Goal: Complete application form

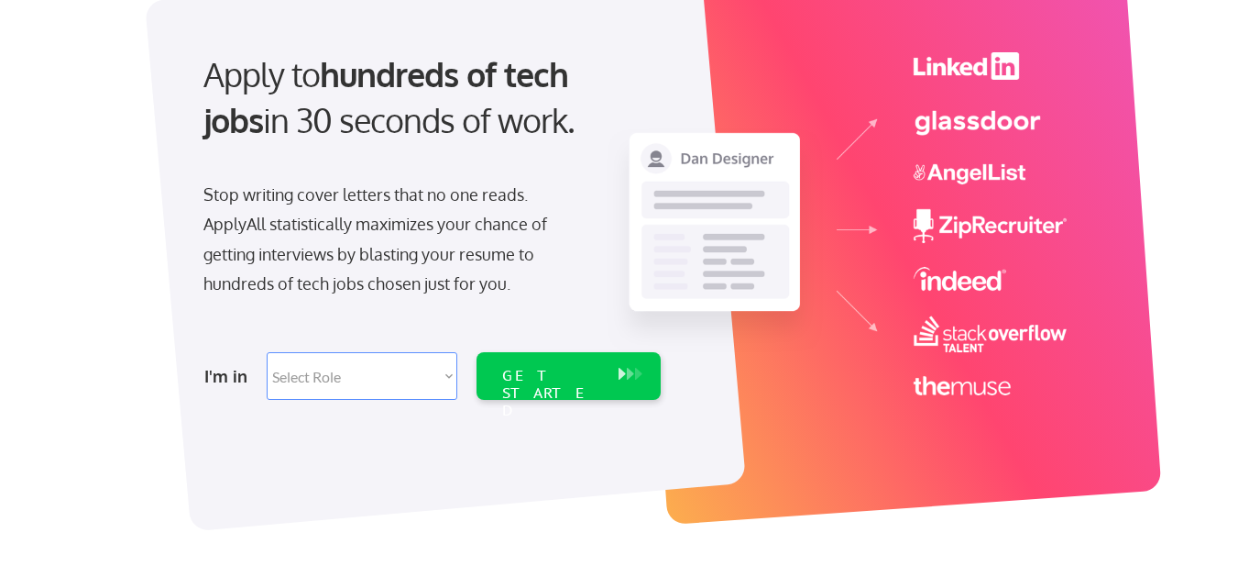
scroll to position [183, 0]
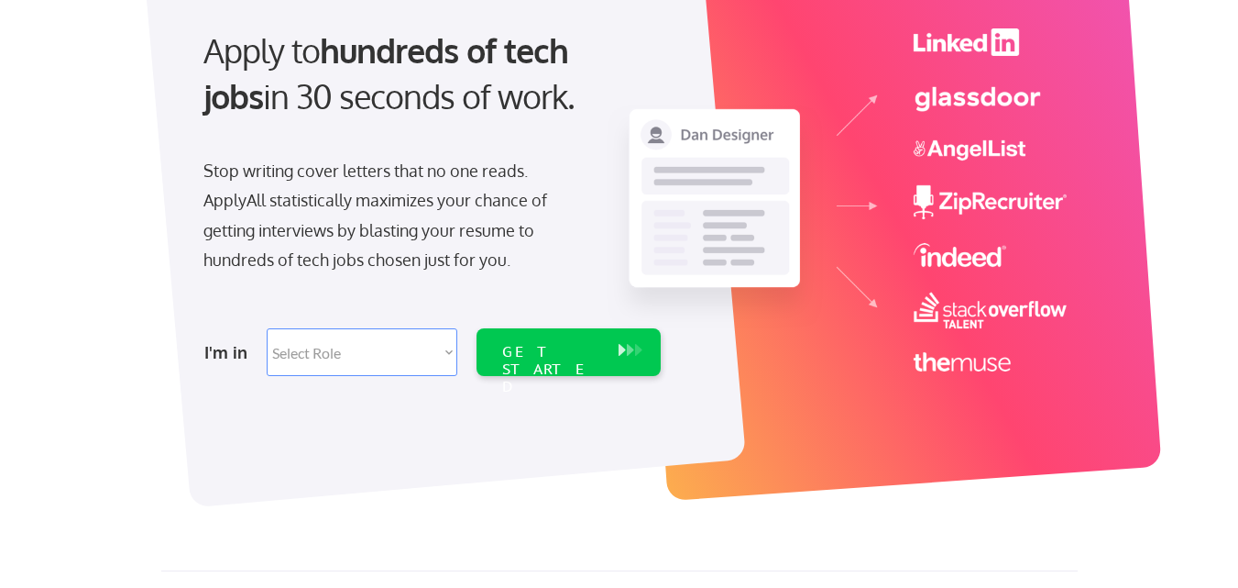
click at [343, 357] on select "Select Role Software Engineering Product Management Customer Success Sales UI/U…" at bounding box center [362, 352] width 191 height 48
click at [346, 355] on select "Select Role Software Engineering Product Management Customer Success Sales UI/U…" at bounding box center [362, 352] width 191 height 48
click at [385, 345] on select "Select Role Software Engineering Product Management Customer Success Sales UI/U…" at bounding box center [362, 352] width 191 height 48
click at [447, 351] on select "Select Role Software Engineering Product Management Customer Success Sales UI/U…" at bounding box center [362, 352] width 191 height 48
click at [407, 348] on select "Select Role Software Engineering Product Management Customer Success Sales UI/U…" at bounding box center [362, 352] width 191 height 48
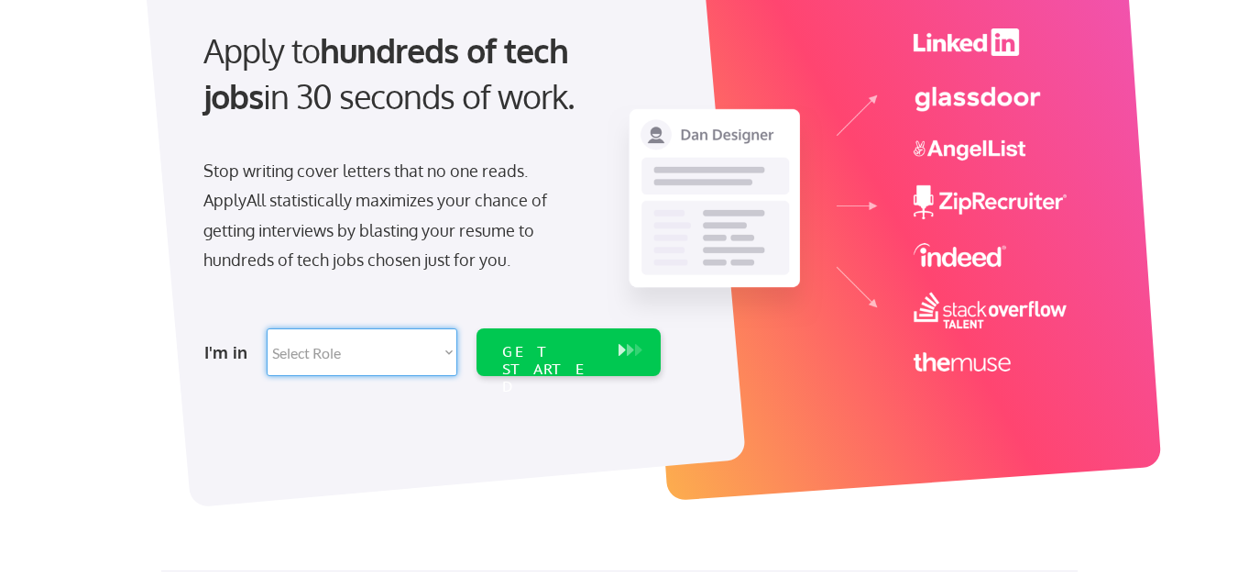
select select ""marketing___comms""
click at [267, 328] on select "Select Role Software Engineering Product Management Customer Success Sales UI/U…" at bounding box center [362, 352] width 191 height 48
select select ""marketing___comms""
click at [532, 346] on div "GET STARTED" at bounding box center [551, 369] width 98 height 53
